Goal: Task Accomplishment & Management: Manage account settings

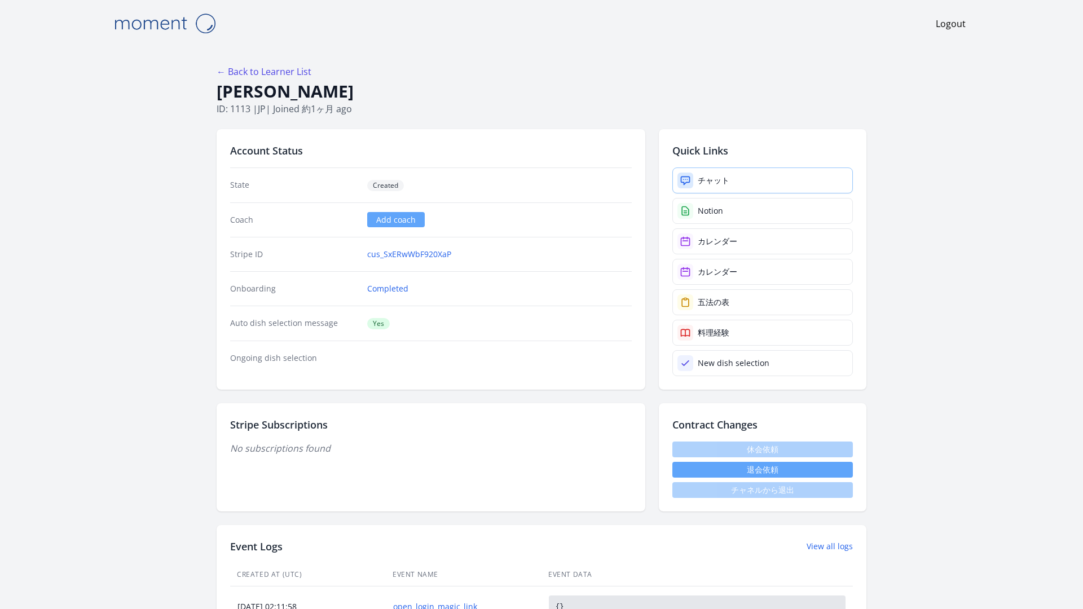
click at [705, 168] on link "チャット" at bounding box center [762, 181] width 181 height 26
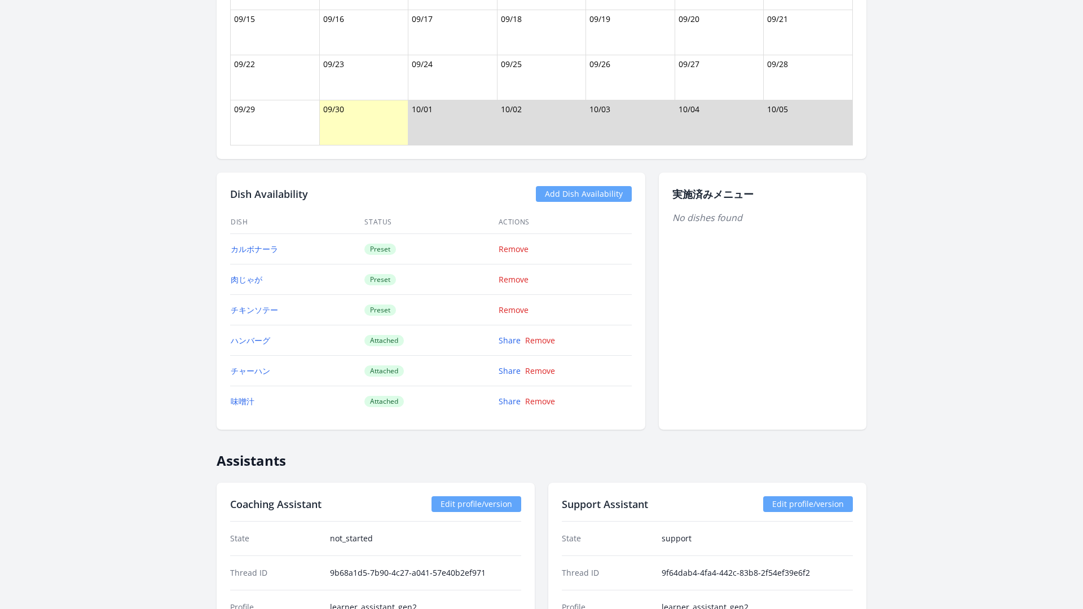
scroll to position [1569, 0]
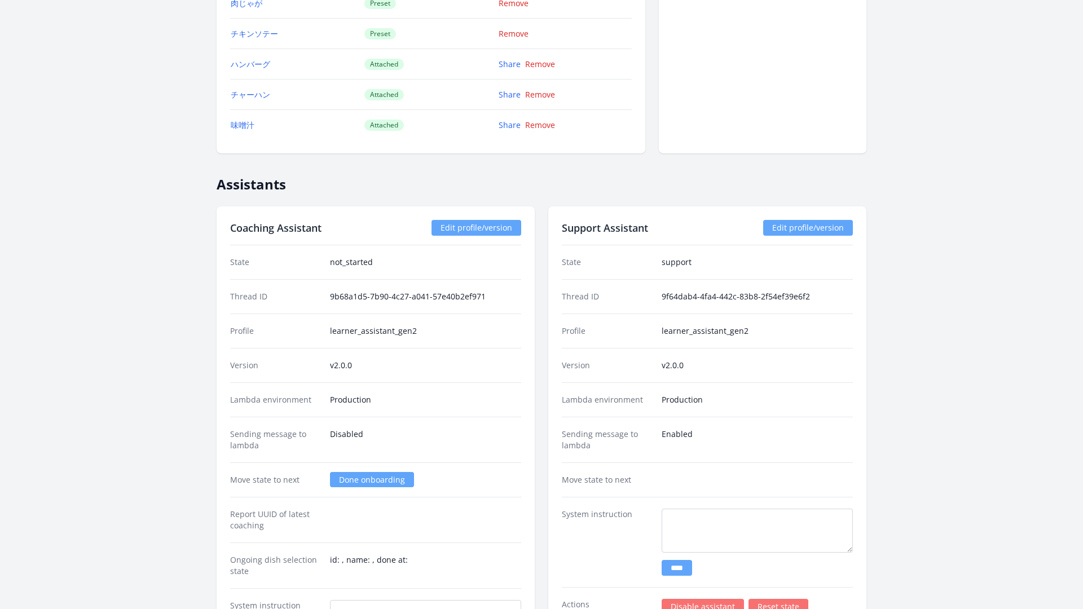
click at [663, 599] on link "Disable assistant" at bounding box center [703, 607] width 82 height 16
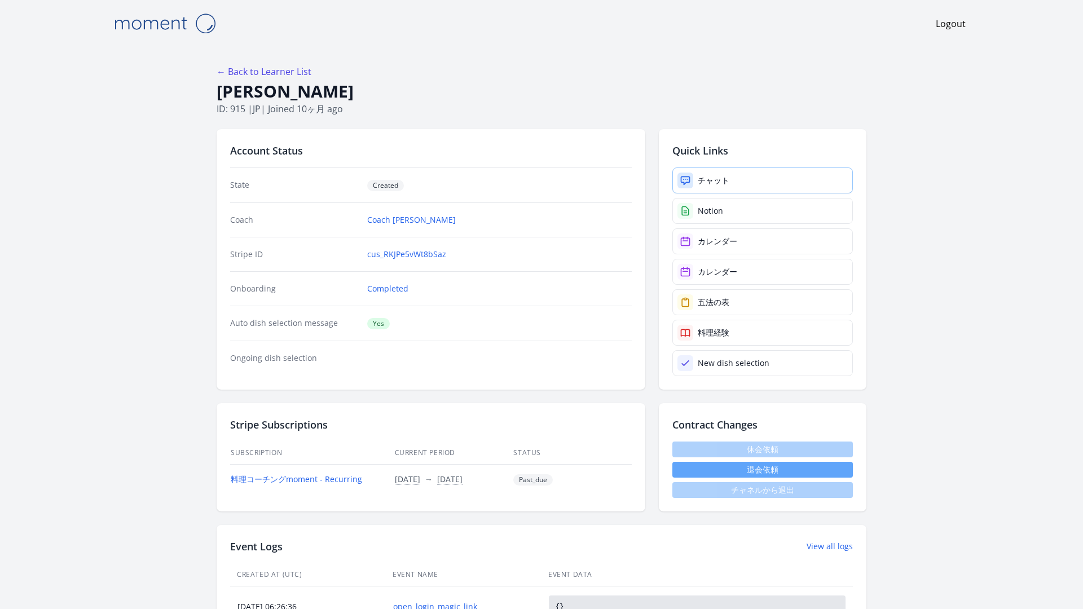
click at [687, 168] on link "チャット" at bounding box center [762, 181] width 181 height 26
